Goal: Task Accomplishment & Management: Complete application form

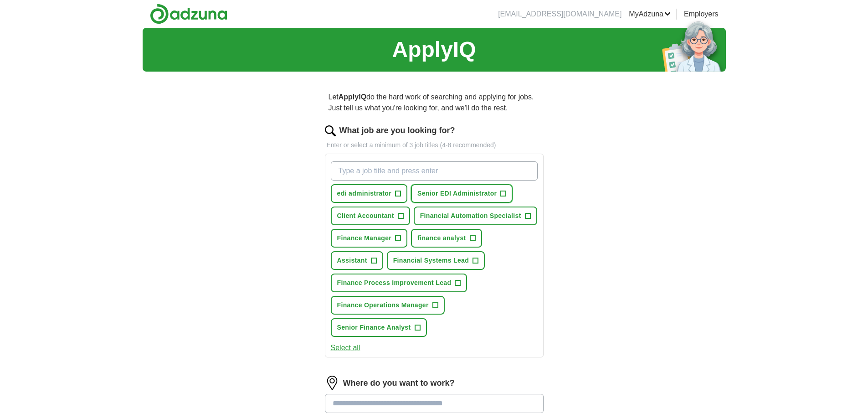
click at [428, 192] on span "Senior EDI Administrator" at bounding box center [456, 194] width 79 height 10
click at [505, 219] on span "Financial Automation Specialist" at bounding box center [470, 216] width 101 height 10
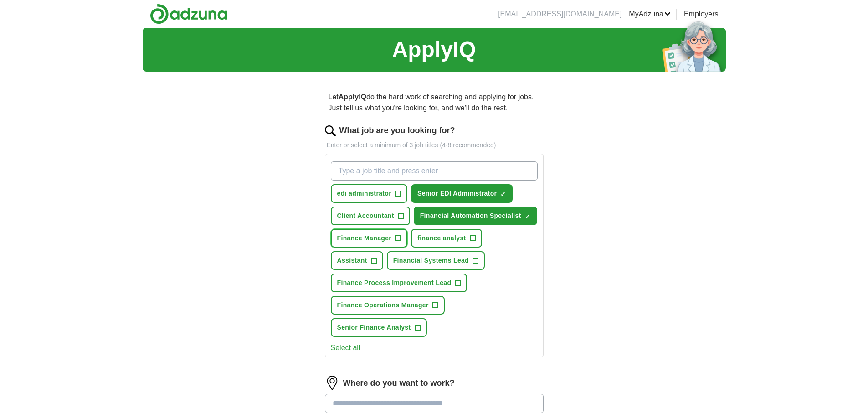
click at [387, 242] on span "Finance Manager" at bounding box center [364, 238] width 55 height 10
click at [426, 262] on span "Financial Systems Lead" at bounding box center [431, 261] width 76 height 10
click at [444, 236] on span "finance analyst" at bounding box center [441, 238] width 48 height 10
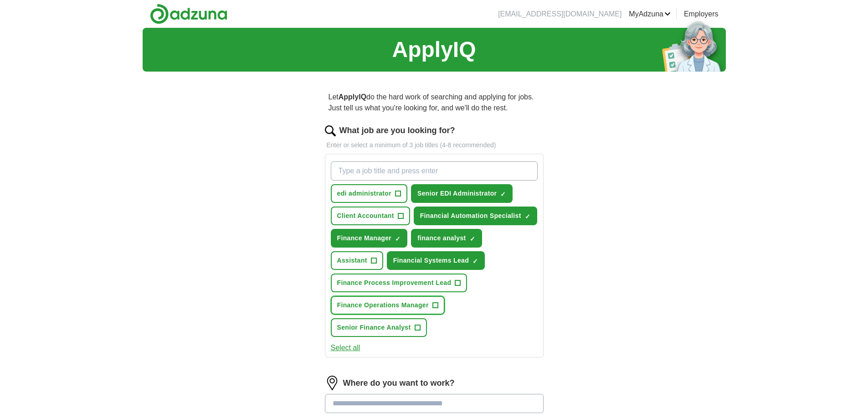
click at [428, 302] on span "Finance Operations Manager" at bounding box center [383, 305] width 92 height 10
click at [393, 281] on span "Finance Process Improvement Lead" at bounding box center [394, 283] width 114 height 10
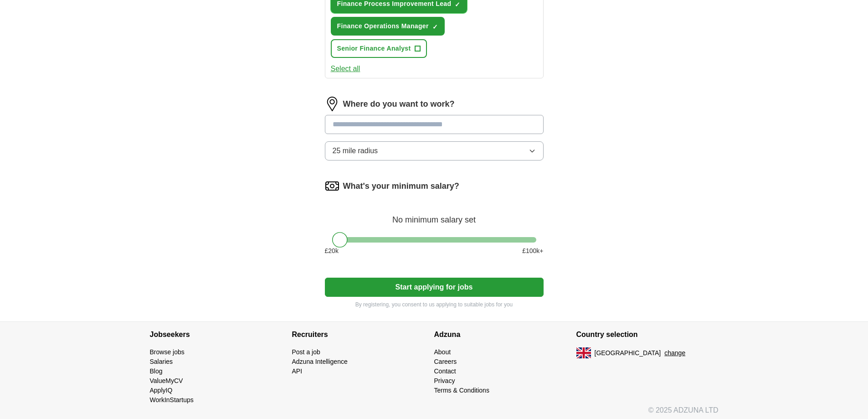
scroll to position [283, 0]
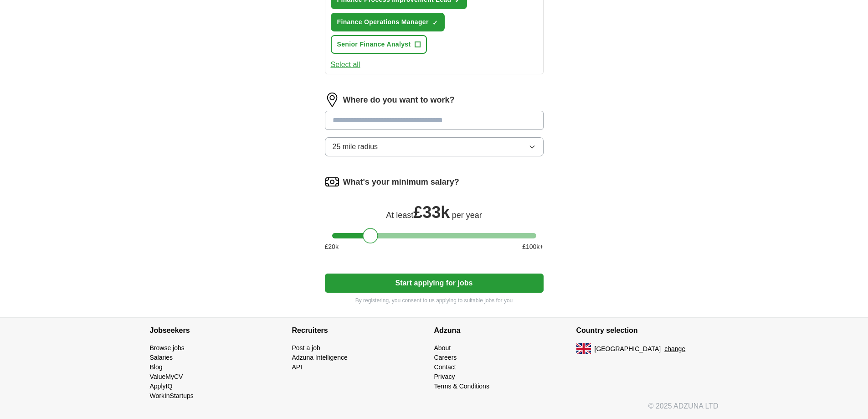
drag, startPoint x: 339, startPoint y: 237, endPoint x: 370, endPoint y: 236, distance: 31.0
click at [370, 236] on div at bounding box center [370, 235] width 15 height 15
click at [406, 276] on button "Start applying for jobs" at bounding box center [434, 282] width 219 height 19
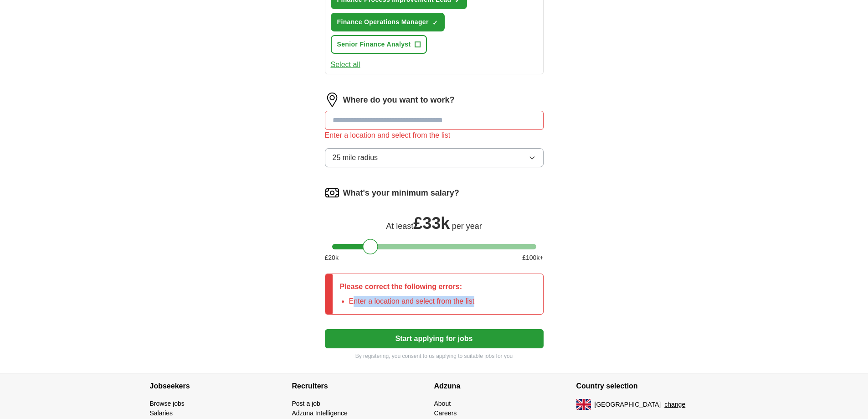
drag, startPoint x: 353, startPoint y: 301, endPoint x: 528, endPoint y: 301, distance: 175.4
click at [528, 301] on div "Please correct the following errors: Enter a location and select from the list" at bounding box center [434, 293] width 219 height 41
click at [436, 123] on input at bounding box center [434, 120] width 219 height 19
type input "*******"
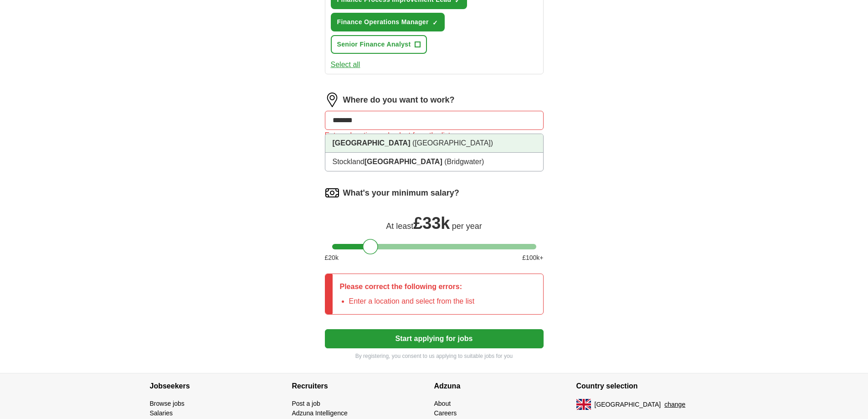
click at [363, 148] on li "Bristol (South West England)" at bounding box center [434, 143] width 218 height 19
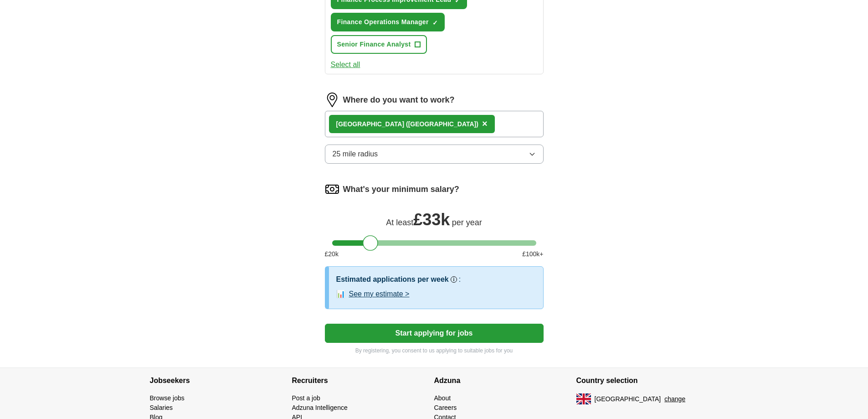
click at [457, 149] on button "25 mile radius" at bounding box center [434, 153] width 219 height 19
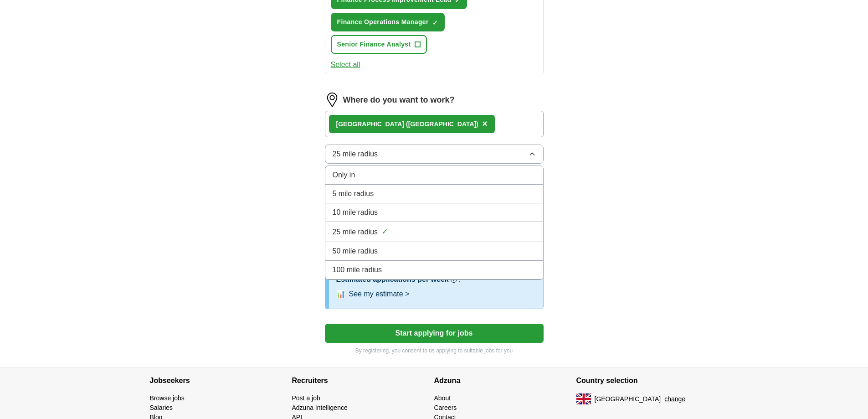
drag, startPoint x: 464, startPoint y: 166, endPoint x: 423, endPoint y: 170, distance: 41.2
click at [450, 164] on div "25 mile radius Only in 5 mile radius 10 mile radius 25 mile radius ✓ 50 mile ra…" at bounding box center [434, 153] width 219 height 19
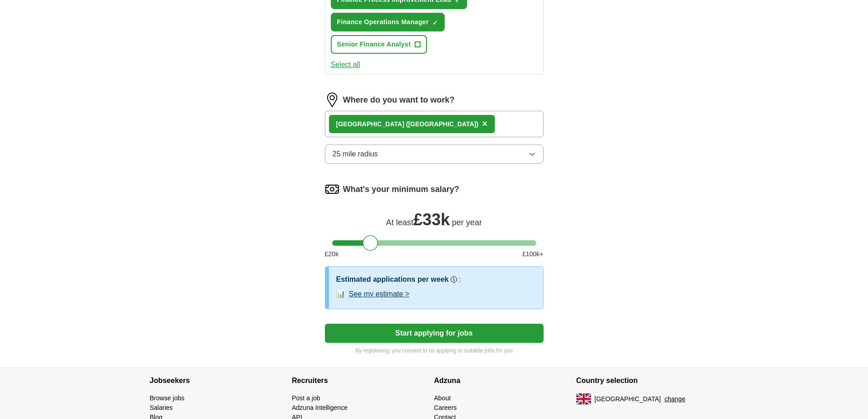
click at [802, 155] on div "ApplyIQ Let ApplyIQ do the hard work of searching and applying for jobs. Just t…" at bounding box center [434, 56] width 868 height 622
click at [448, 335] on button "Start applying for jobs" at bounding box center [434, 332] width 219 height 19
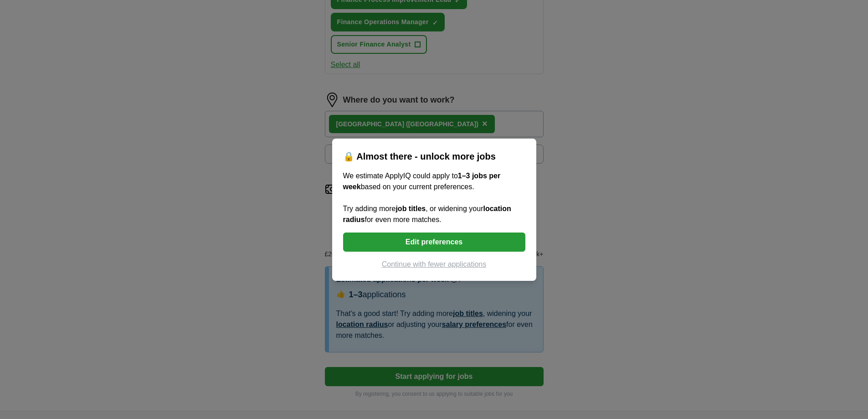
click at [452, 237] on button "Edit preferences" at bounding box center [434, 241] width 182 height 19
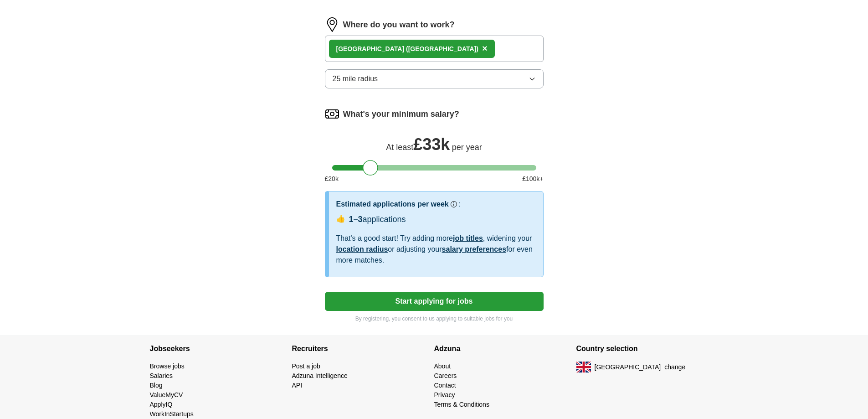
scroll to position [374, 0]
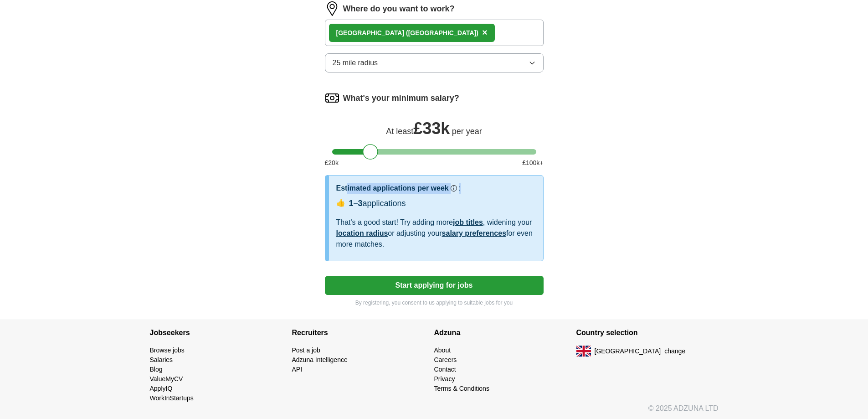
drag, startPoint x: 347, startPoint y: 188, endPoint x: 466, endPoint y: 186, distance: 118.5
click at [465, 186] on div "Estimated applications per week Our best guess based on live jobs today, and ot…" at bounding box center [436, 188] width 200 height 11
click at [484, 193] on div "Estimated applications per week Our best guess based on live jobs today, and ot…" at bounding box center [436, 188] width 200 height 11
drag, startPoint x: 346, startPoint y: 198, endPoint x: 452, endPoint y: 198, distance: 105.3
click at [452, 198] on div "👍 1–3 applications" at bounding box center [436, 204] width 200 height 14
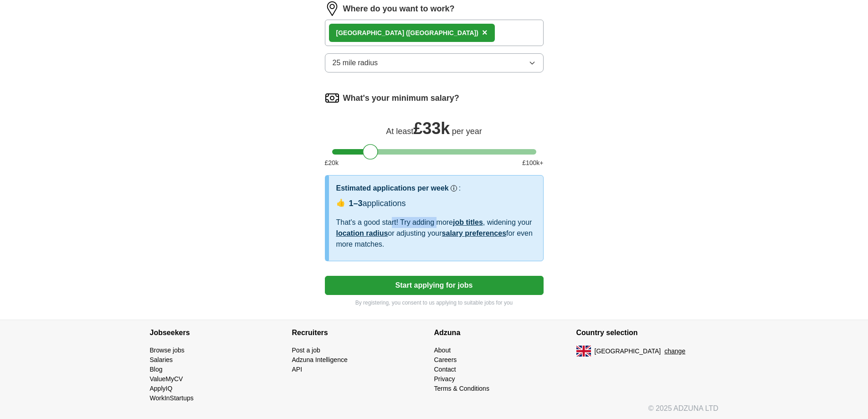
drag, startPoint x: 392, startPoint y: 219, endPoint x: 438, endPoint y: 219, distance: 45.6
click at [438, 219] on div "That's a good start! Try adding more job titles , widening your location radius…" at bounding box center [436, 233] width 200 height 33
drag, startPoint x: 372, startPoint y: 149, endPoint x: 365, endPoint y: 147, distance: 7.5
click at [365, 147] on div at bounding box center [362, 151] width 15 height 15
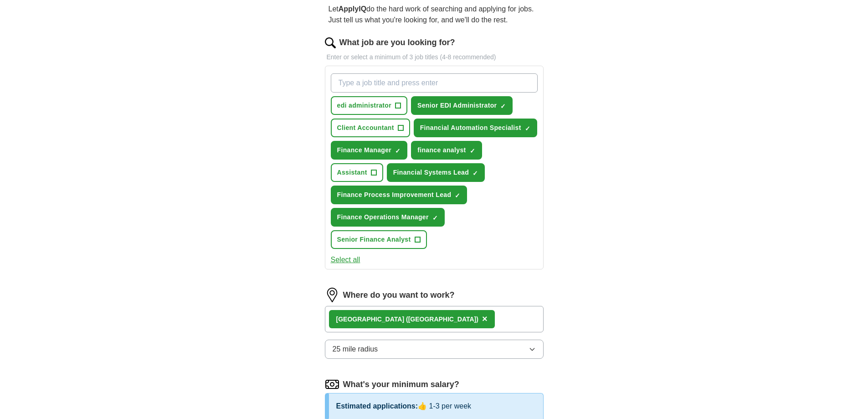
scroll to position [0, 0]
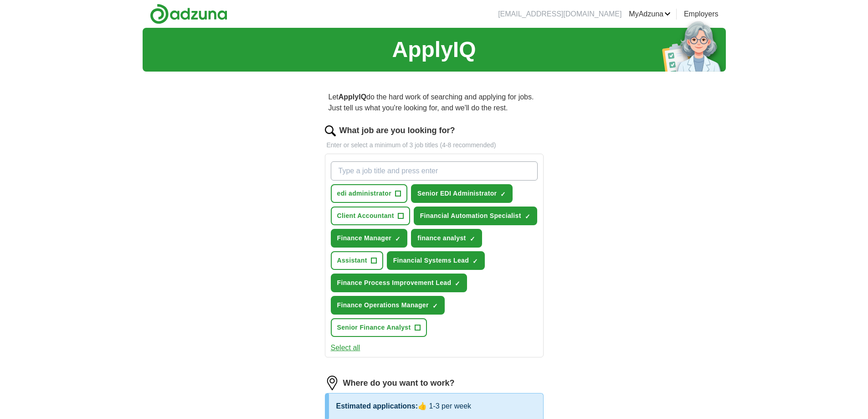
click at [350, 345] on button "Select all" at bounding box center [346, 347] width 30 height 11
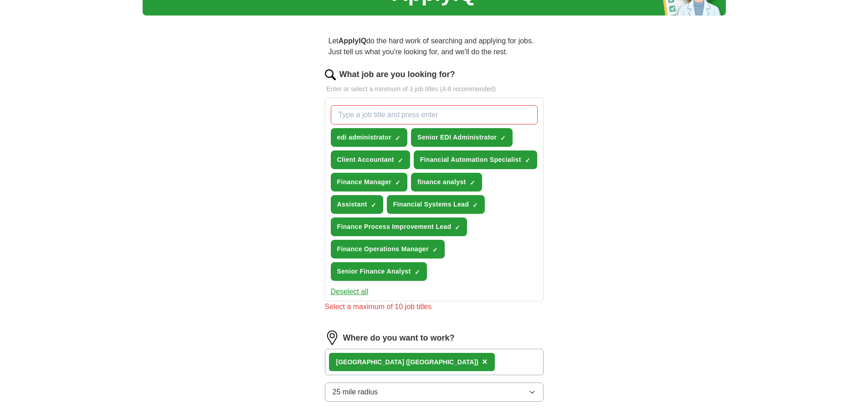
scroll to position [137, 0]
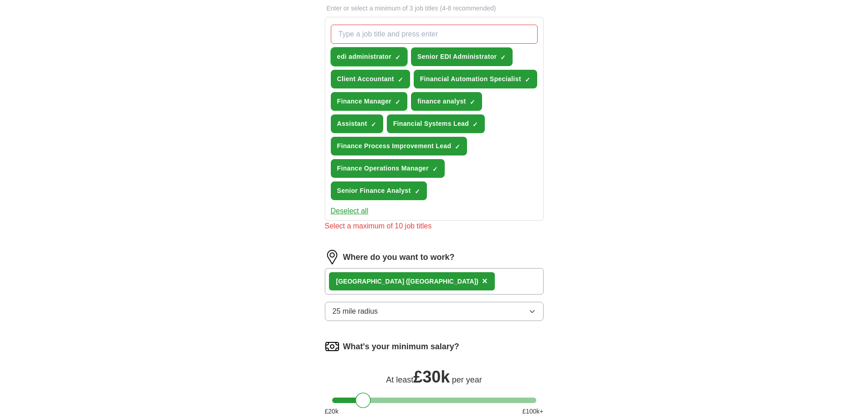
click at [368, 57] on span "edi administrator" at bounding box center [364, 57] width 55 height 10
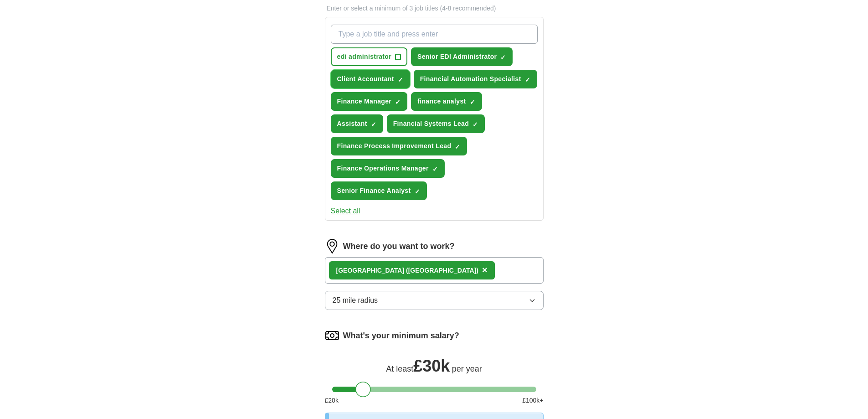
click at [351, 77] on span "Client Accountant" at bounding box center [365, 79] width 57 height 10
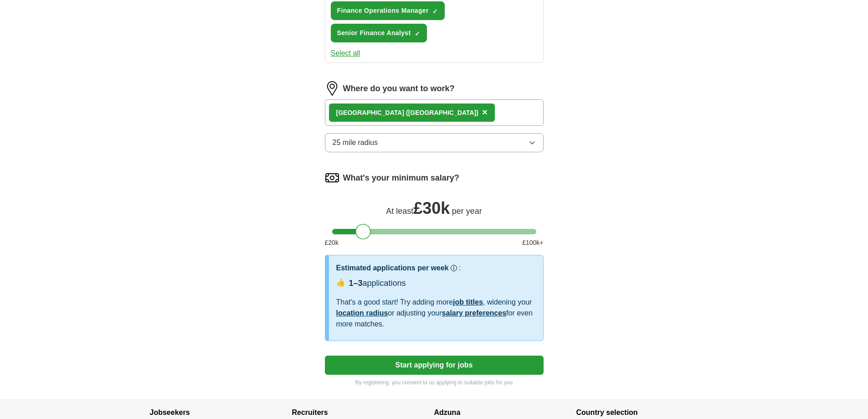
scroll to position [319, 0]
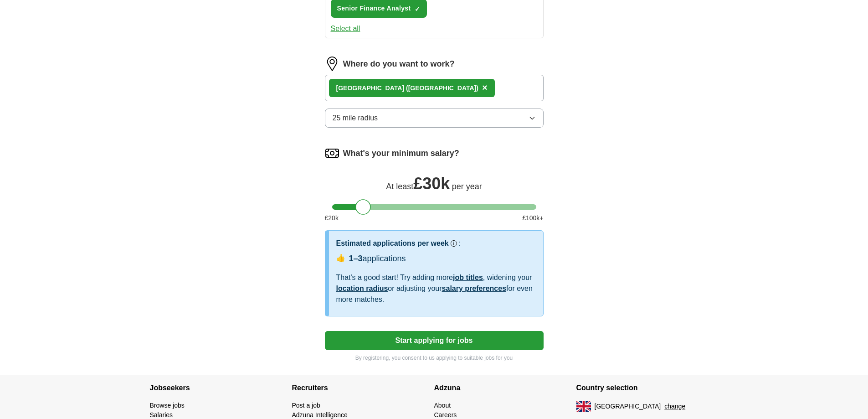
click at [450, 339] on button "Start applying for jobs" at bounding box center [434, 340] width 219 height 19
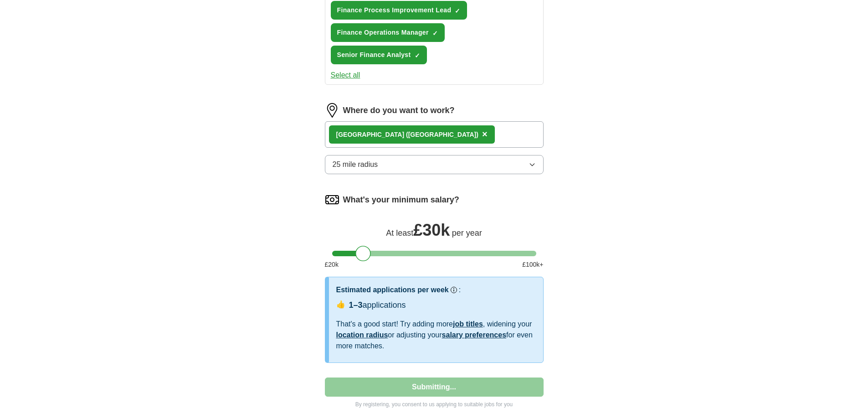
select select "**"
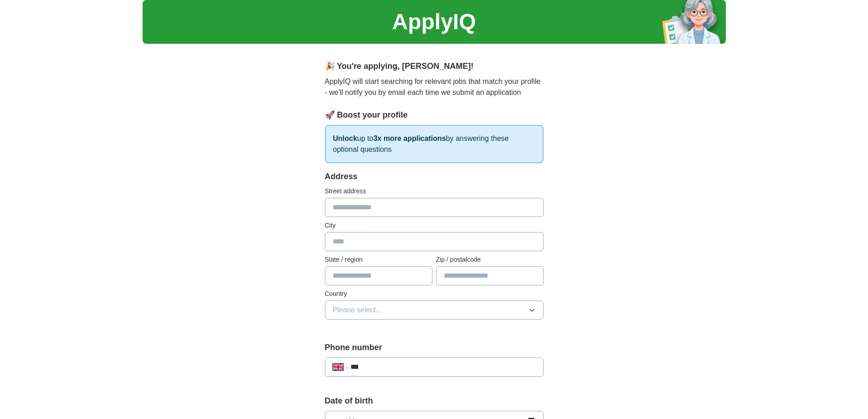
scroll to position [0, 0]
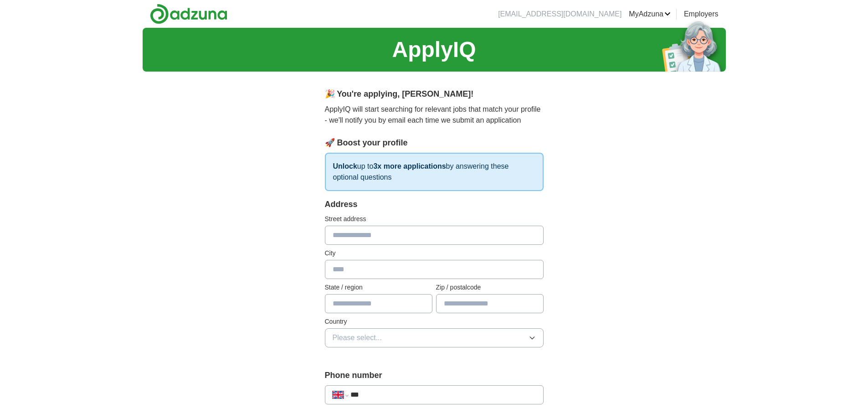
click at [431, 239] on input "text" at bounding box center [434, 235] width 219 height 19
type input "**********"
type input "*******"
click at [462, 328] on button "Please select..." at bounding box center [434, 337] width 219 height 19
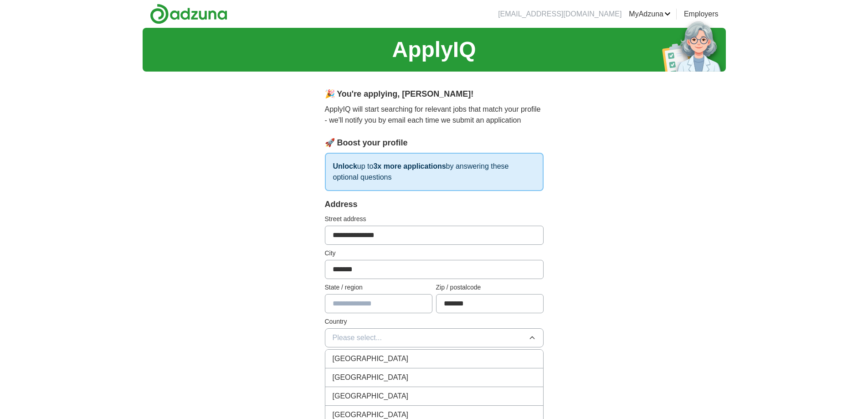
click at [355, 361] on span "[GEOGRAPHIC_DATA]" at bounding box center [371, 358] width 76 height 11
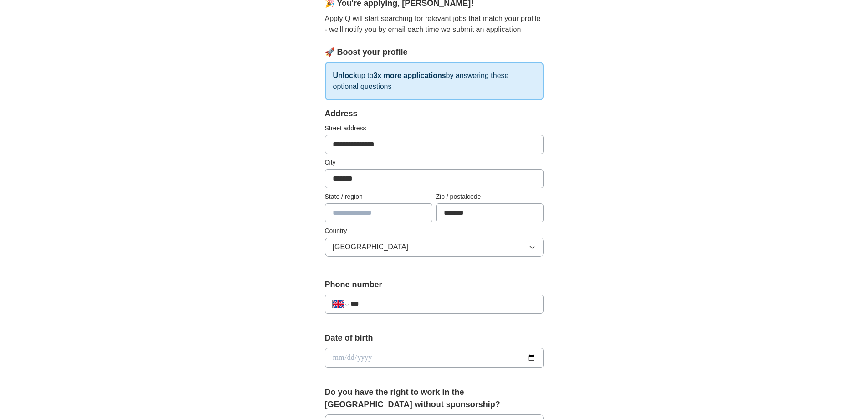
scroll to position [182, 0]
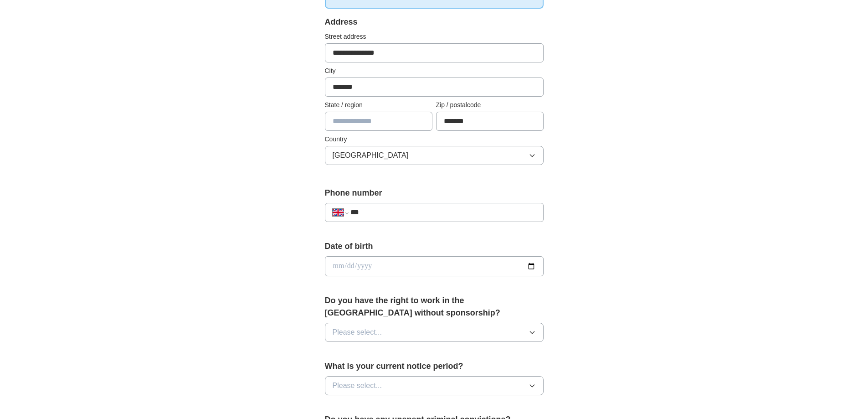
click at [410, 207] on input "***" at bounding box center [442, 212] width 185 height 11
type input "**********"
click at [375, 257] on input "date" at bounding box center [434, 266] width 219 height 20
type input "**********"
click at [388, 326] on button "Please select..." at bounding box center [434, 332] width 219 height 19
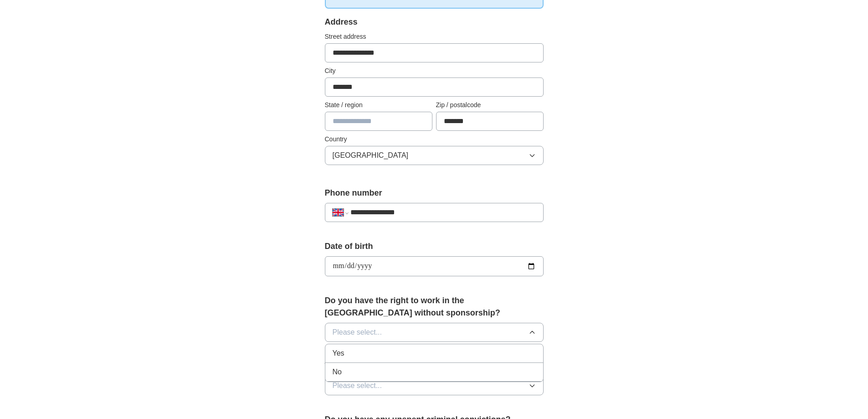
click at [350, 353] on div "Yes" at bounding box center [434, 353] width 203 height 11
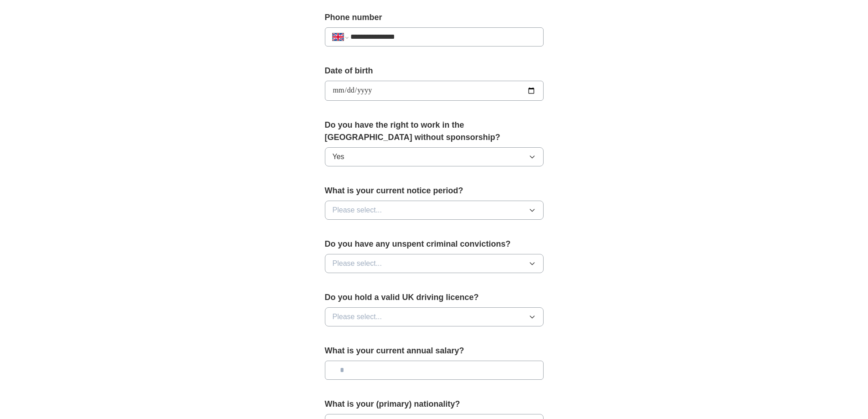
scroll to position [365, 0]
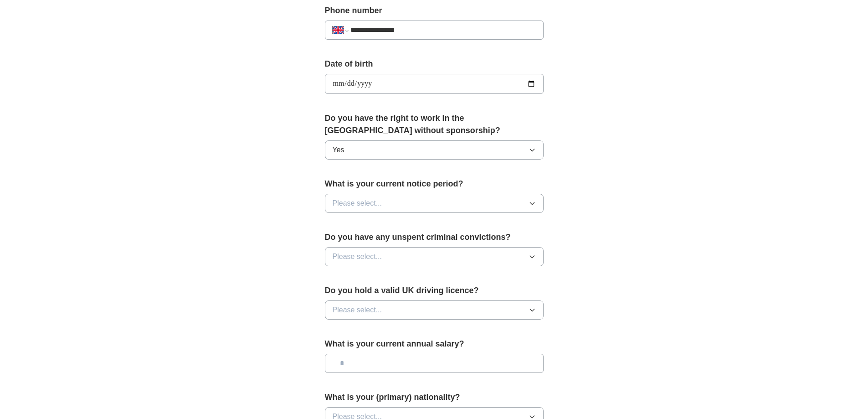
click at [364, 206] on span "Please select..." at bounding box center [358, 203] width 50 height 11
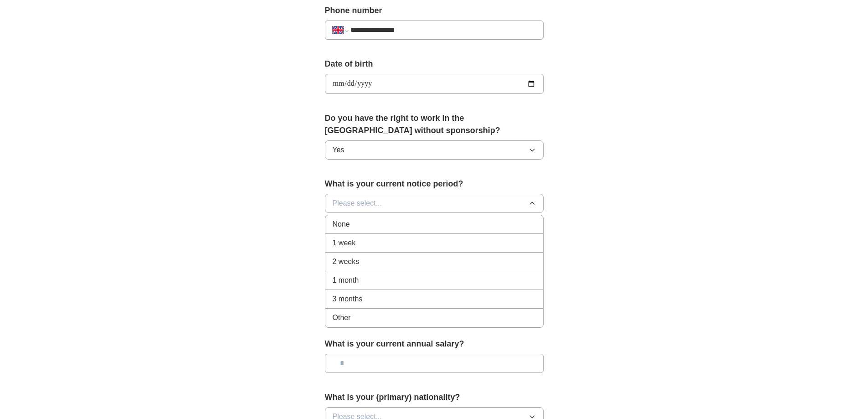
click at [370, 276] on div "1 month" at bounding box center [434, 280] width 203 height 11
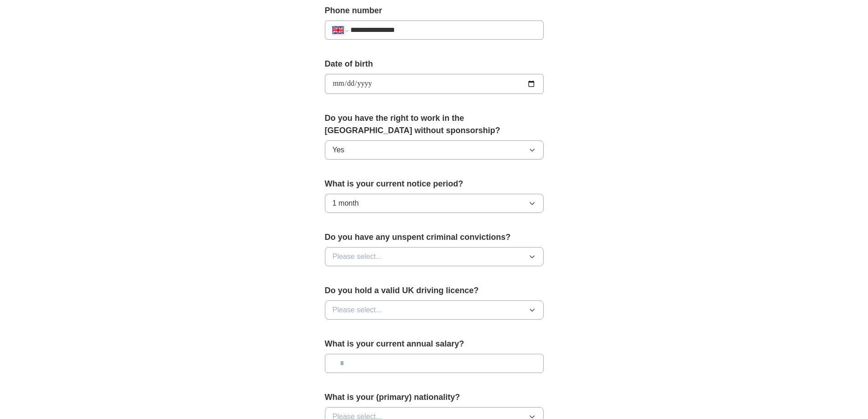
click at [504, 261] on button "Please select..." at bounding box center [434, 256] width 219 height 19
click at [354, 296] on div "No" at bounding box center [434, 296] width 203 height 11
click at [451, 309] on button "Please select..." at bounding box center [434, 309] width 219 height 19
click at [377, 332] on div "Yes" at bounding box center [434, 330] width 203 height 11
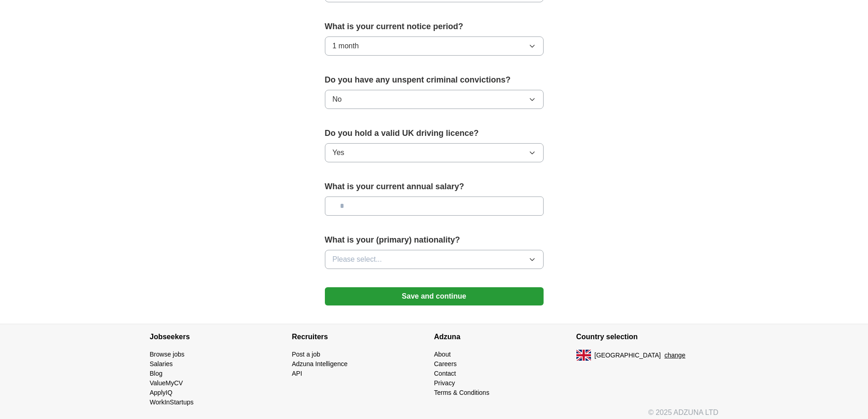
scroll to position [528, 0]
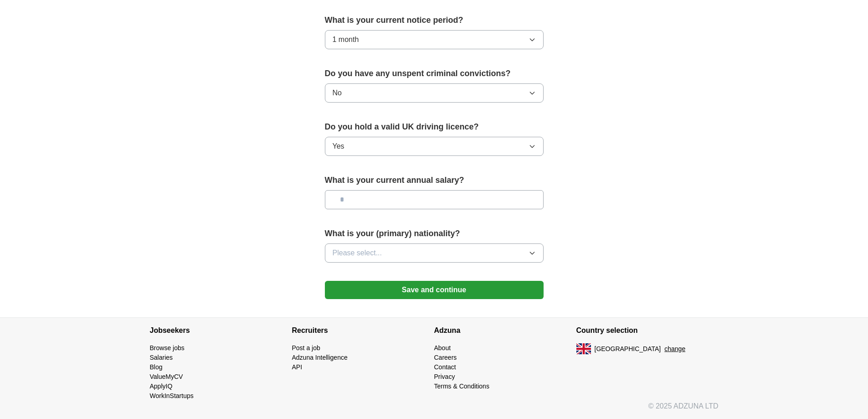
click at [381, 250] on span "Please select..." at bounding box center [358, 252] width 50 height 11
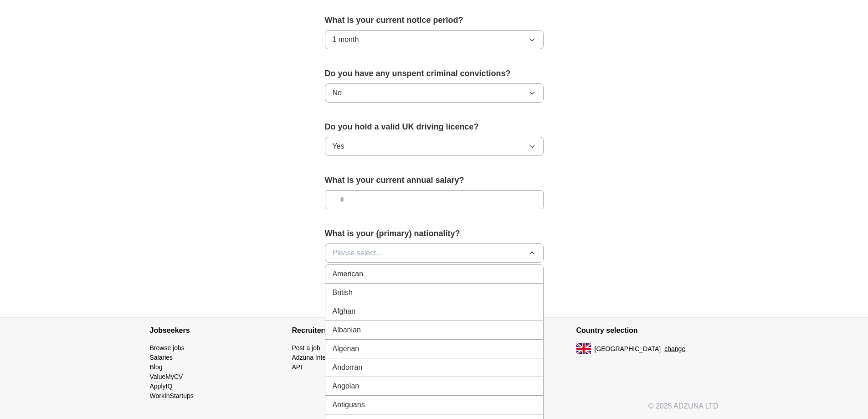
click at [372, 255] on span "Please select..." at bounding box center [358, 252] width 50 height 11
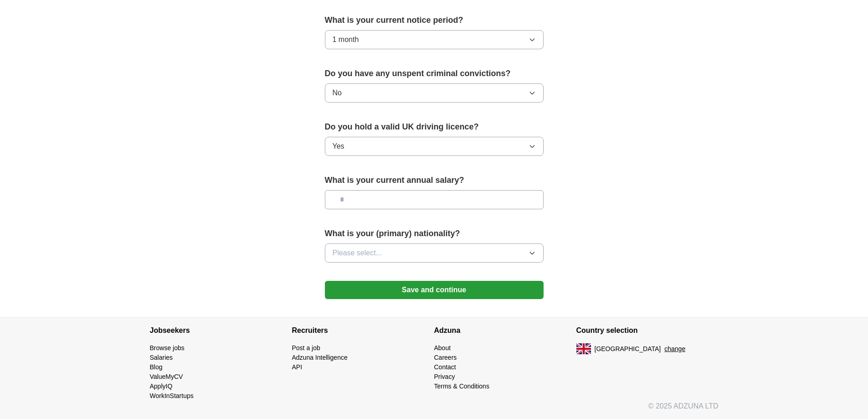
click at [367, 255] on span "Please select..." at bounding box center [358, 252] width 50 height 11
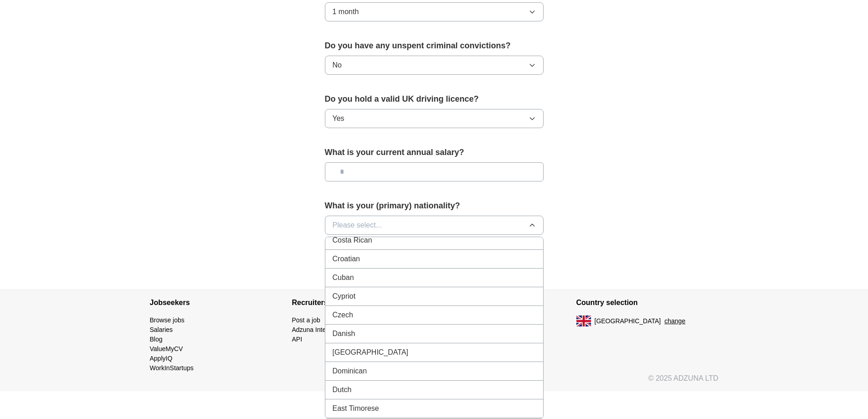
scroll to position [820, 0]
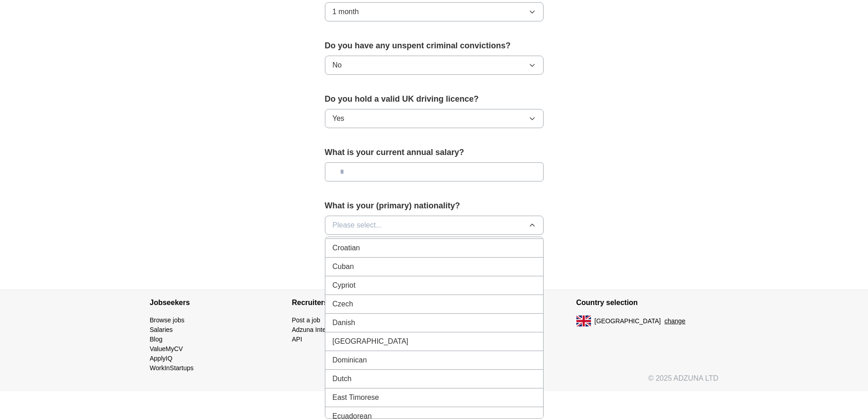
click at [389, 299] on div "Czech" at bounding box center [434, 303] width 203 height 11
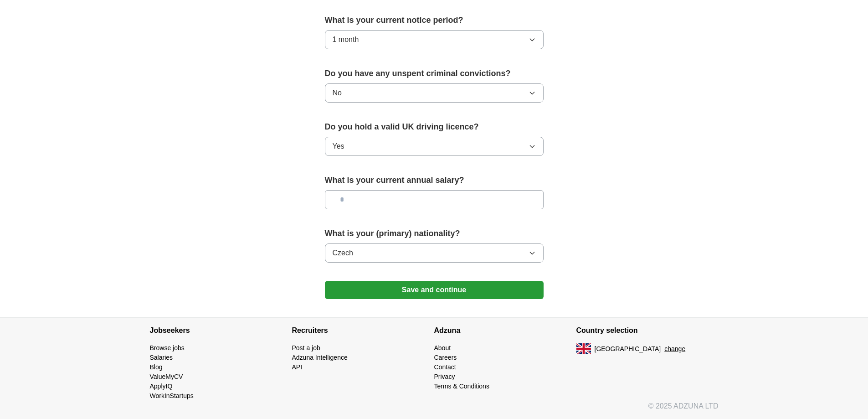
click at [445, 290] on button "Save and continue" at bounding box center [434, 290] width 219 height 18
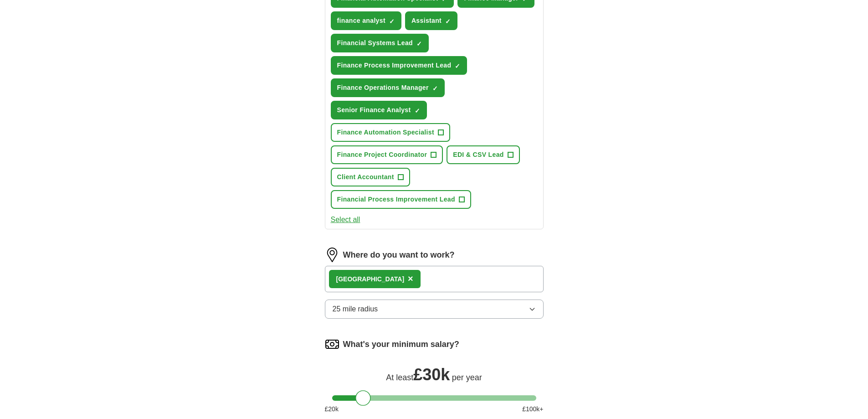
scroll to position [590, 0]
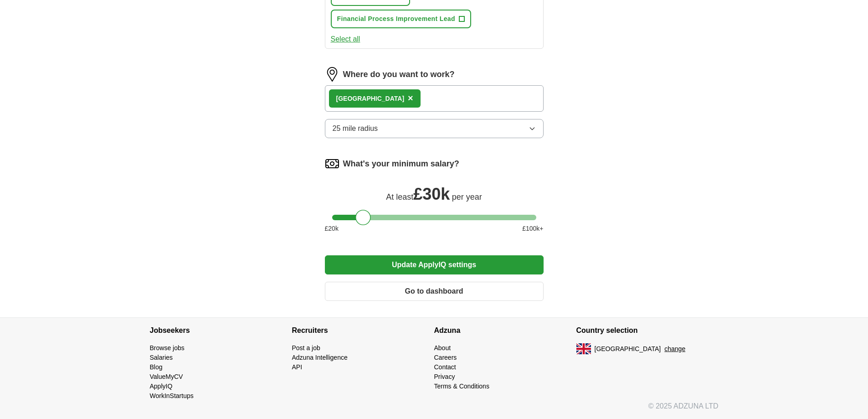
click at [431, 287] on button "Go to dashboard" at bounding box center [434, 291] width 219 height 19
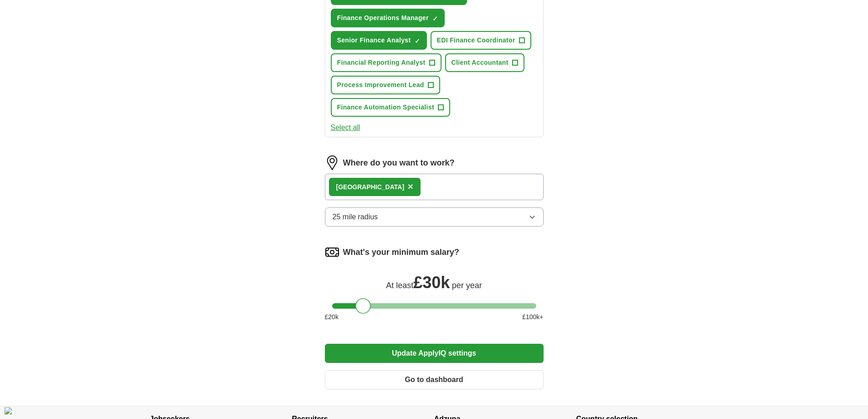
scroll to position [568, 0]
